Goal: Information Seeking & Learning: Learn about a topic

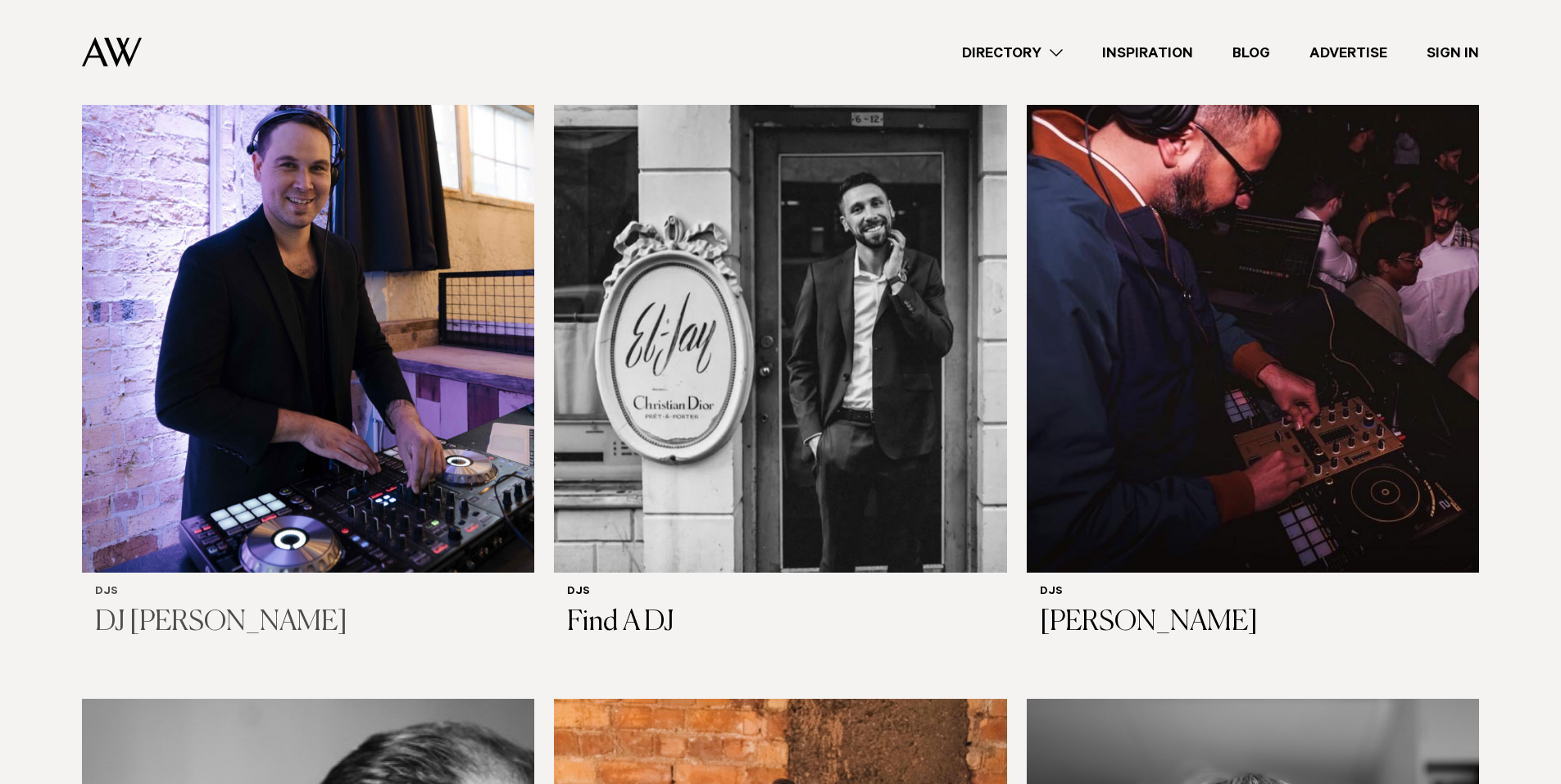
scroll to position [573, 0]
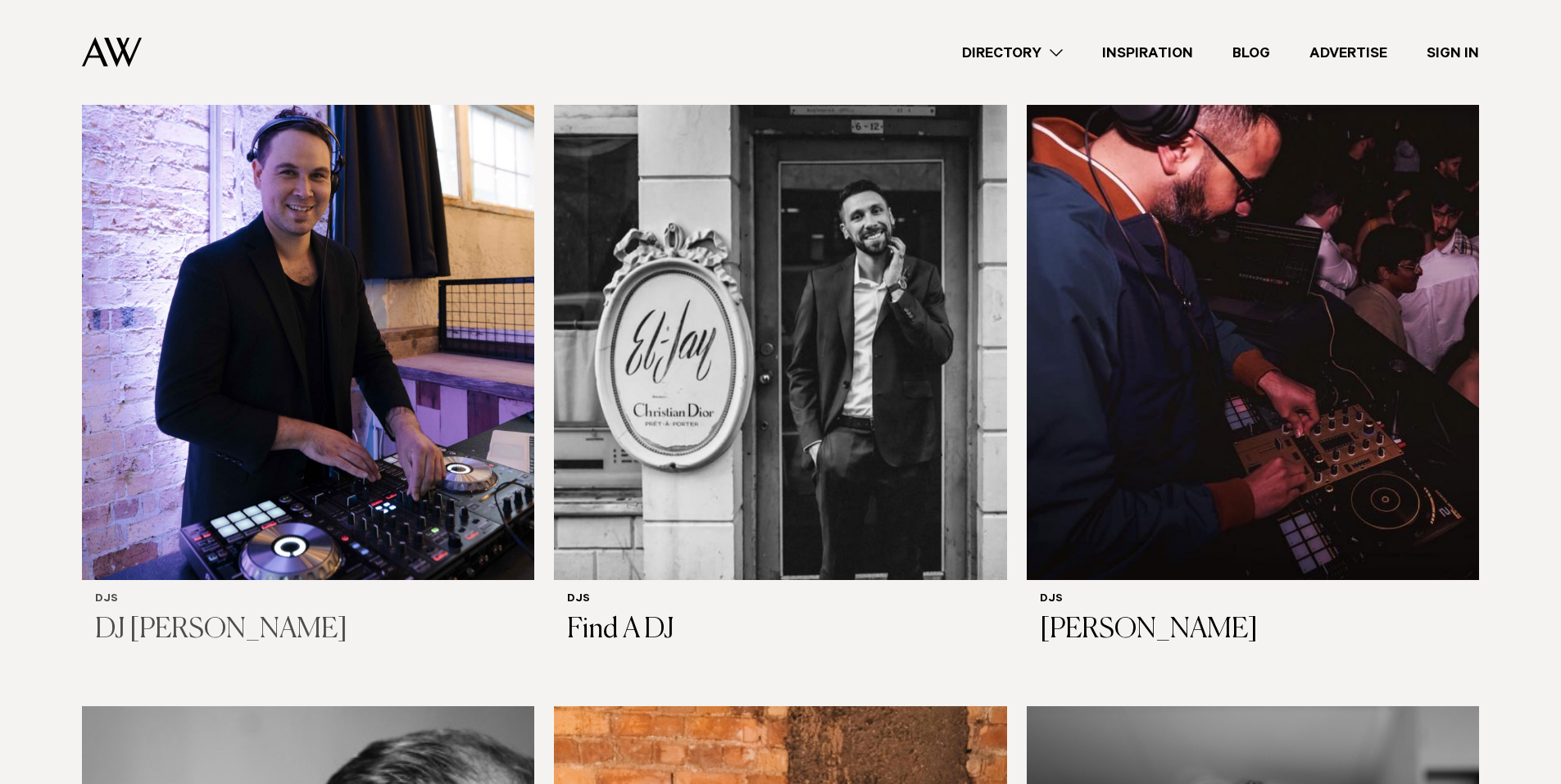
click at [183, 613] on h3 "DJ [PERSON_NAME]" at bounding box center [308, 630] width 426 height 34
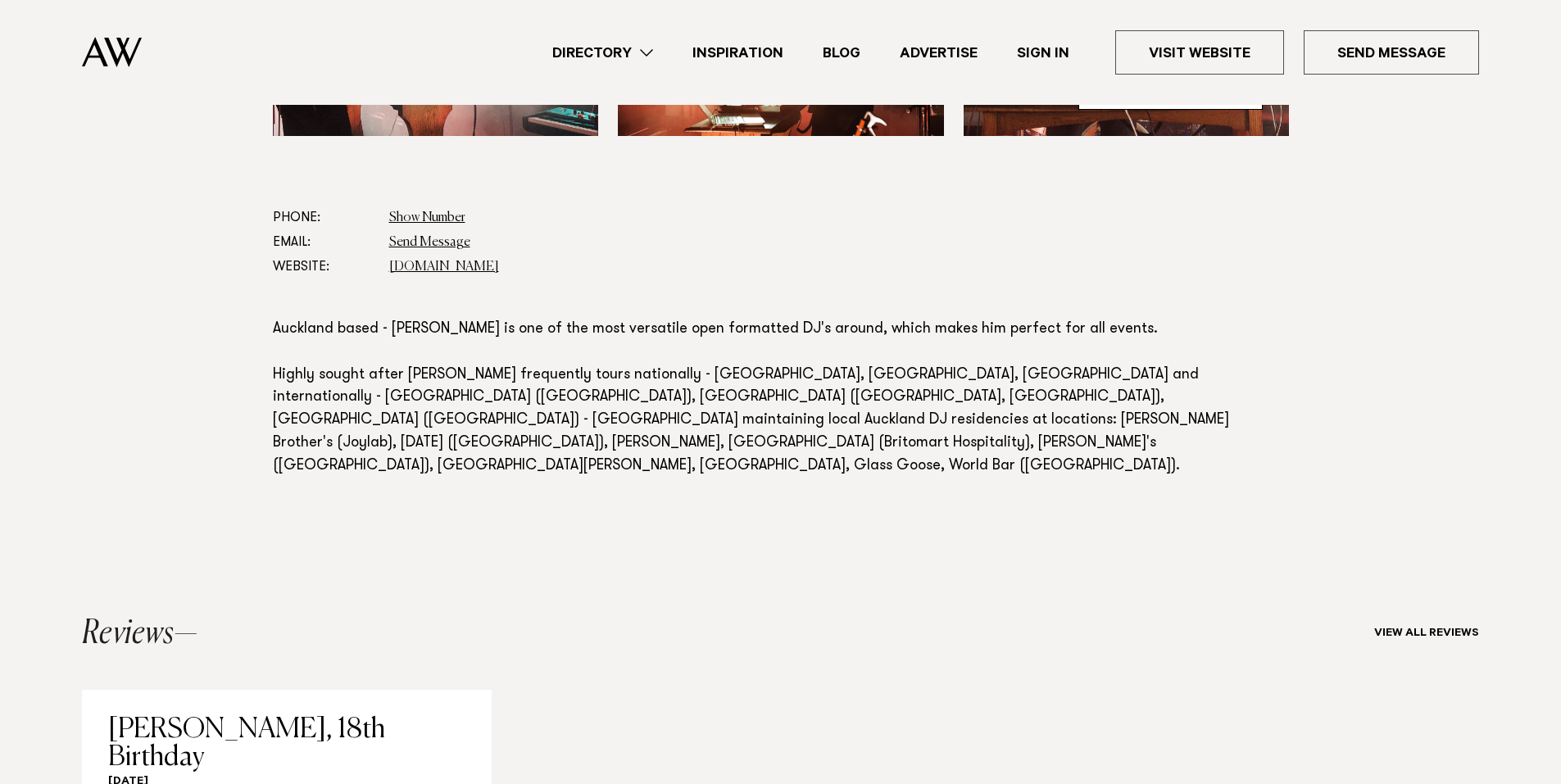
scroll to position [901, 0]
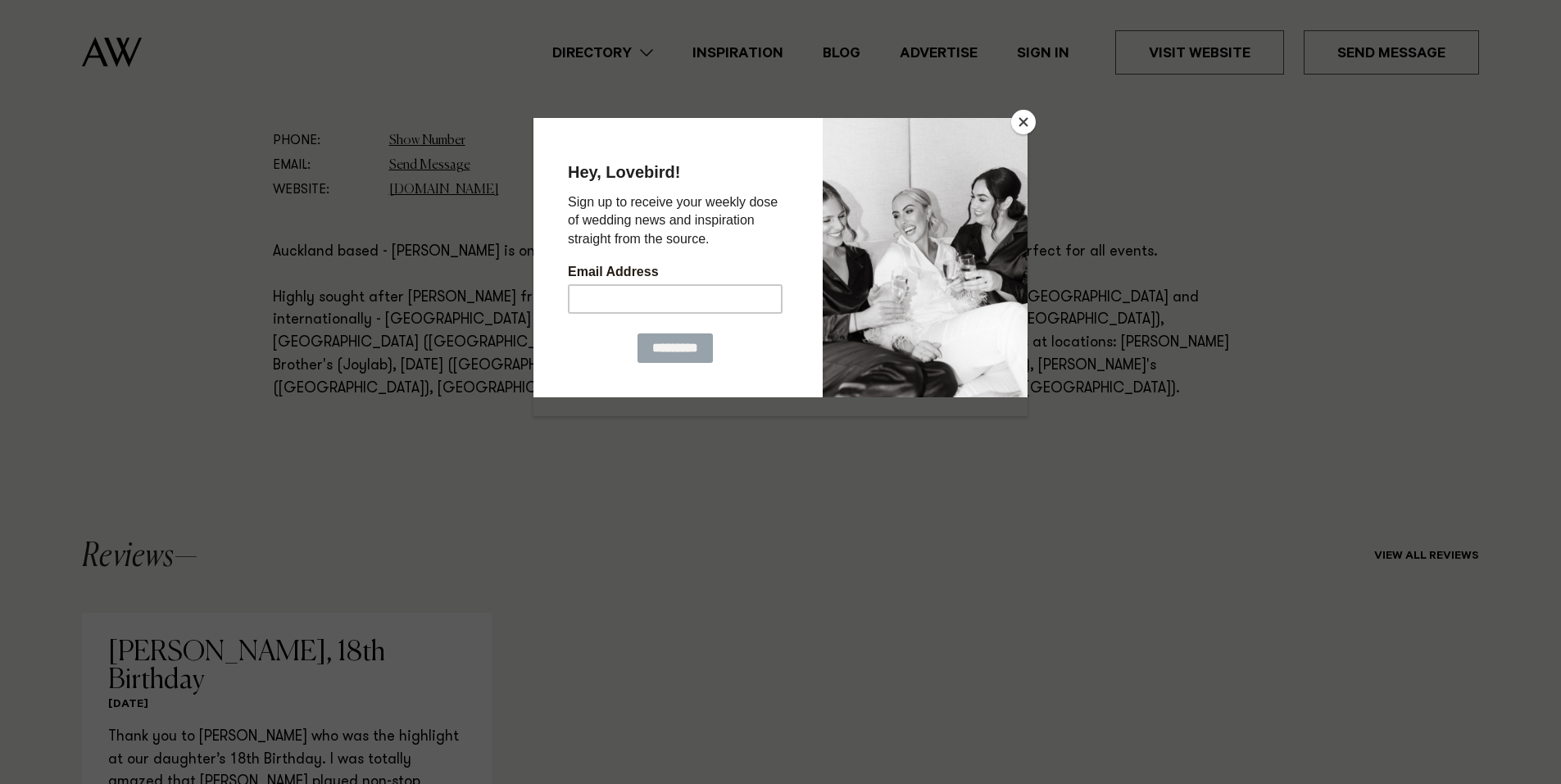
click at [1028, 118] on button "Close" at bounding box center [1023, 122] width 25 height 25
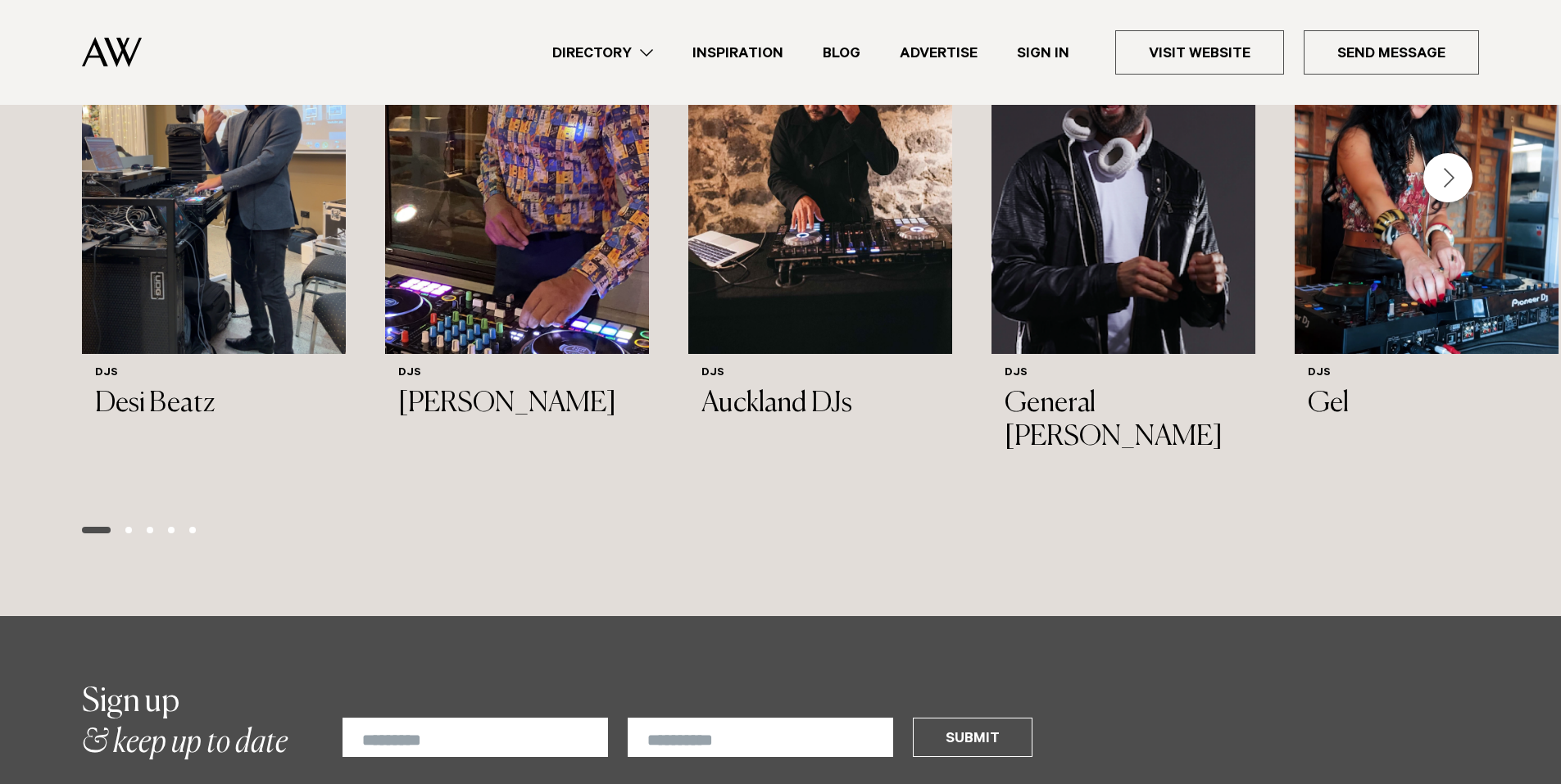
scroll to position [2048, 0]
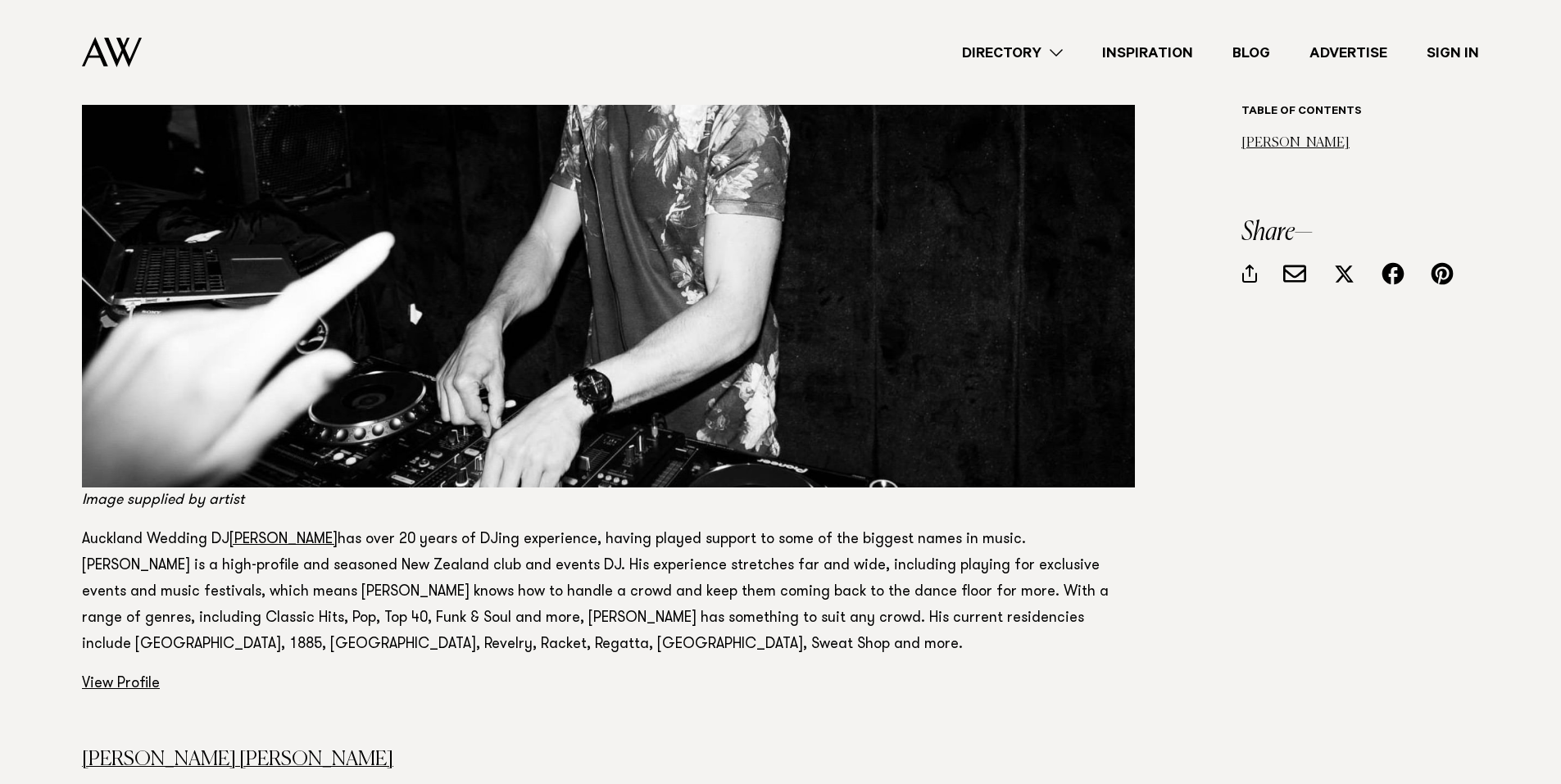
scroll to position [3031, 0]
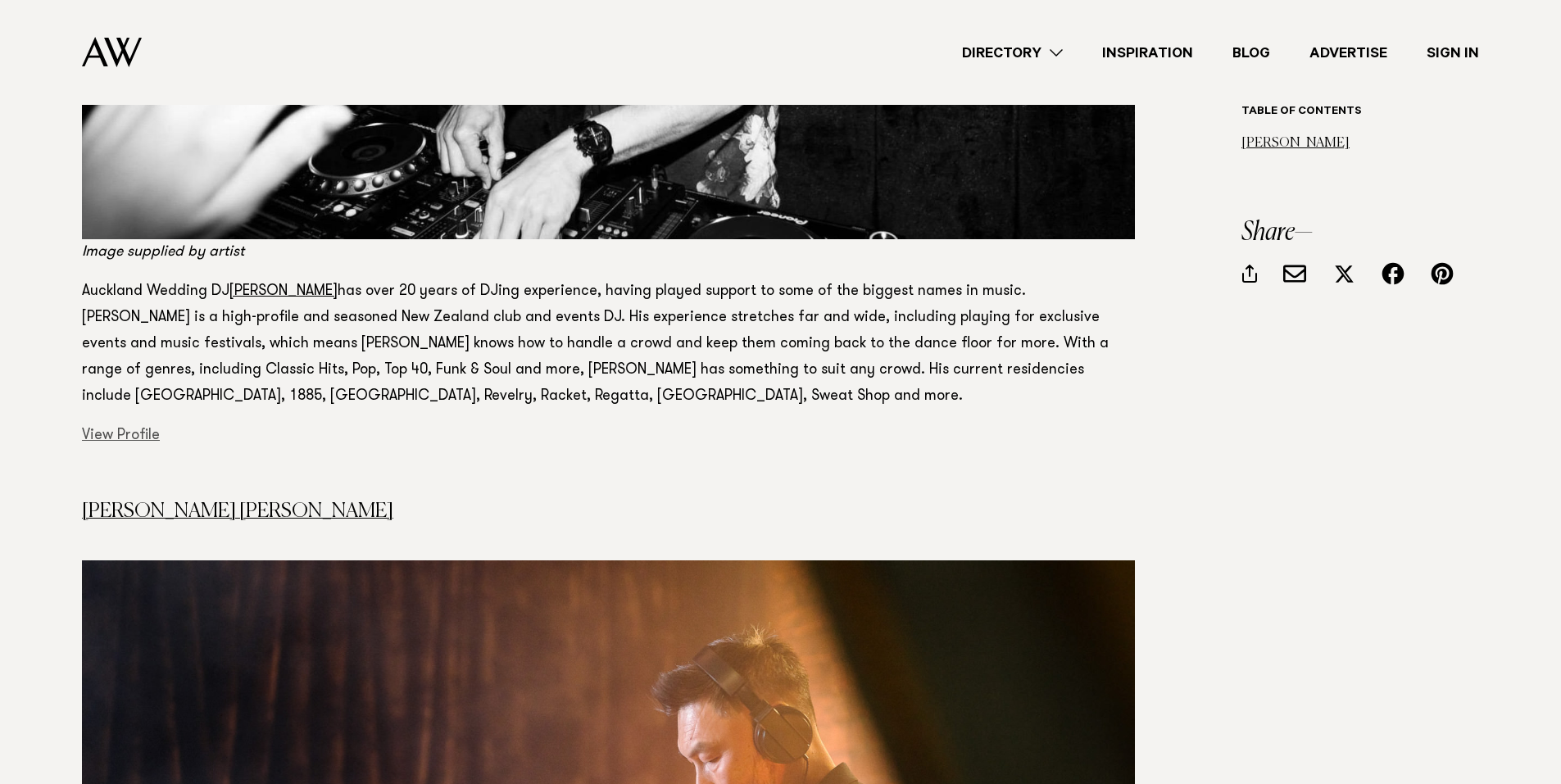
click at [120, 428] on link "View Profile" at bounding box center [120, 436] width 78 height 15
click at [132, 428] on link "View Profile" at bounding box center [120, 436] width 78 height 15
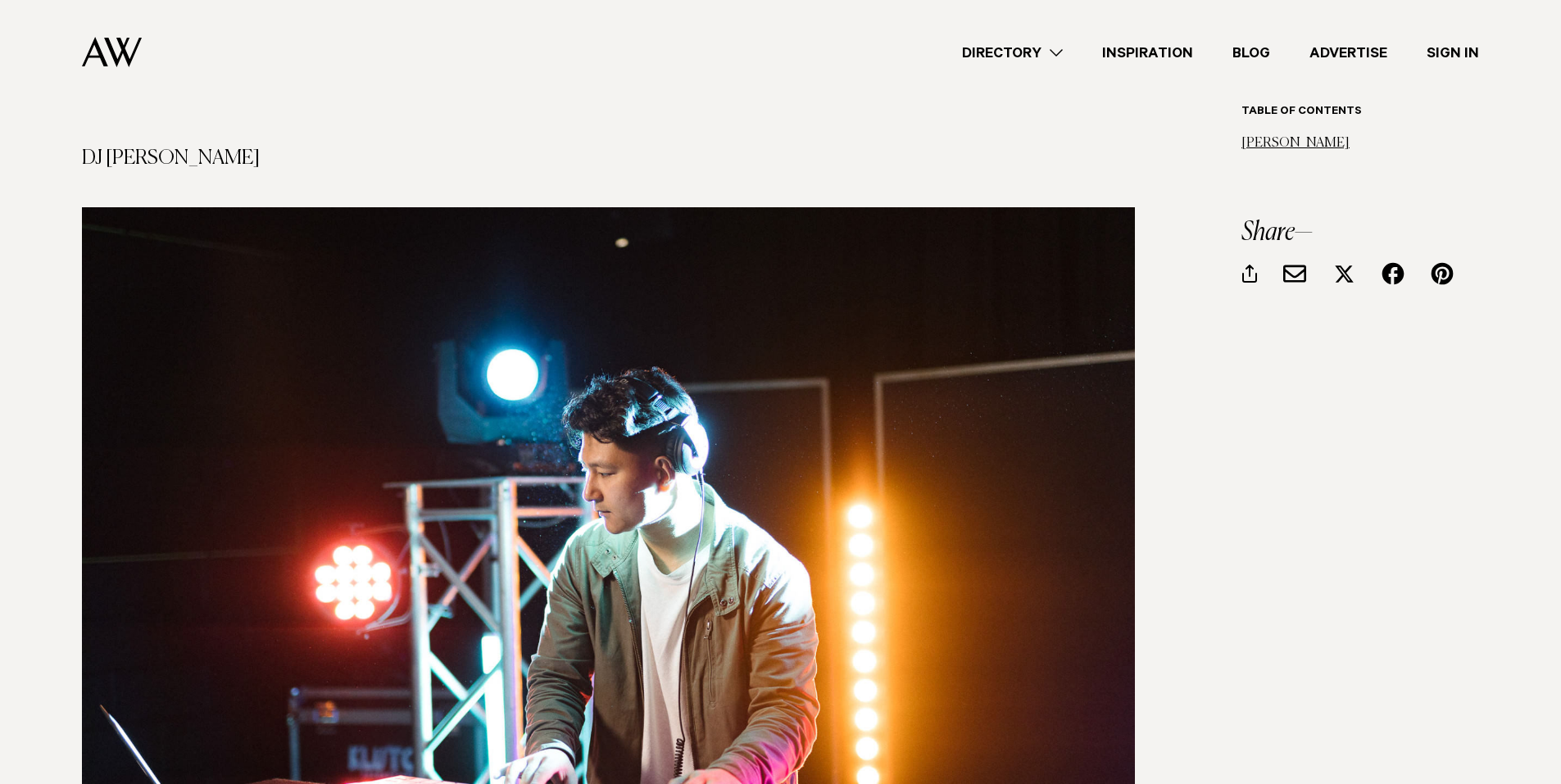
scroll to position [4080, 0]
